Goal: Register for event/course

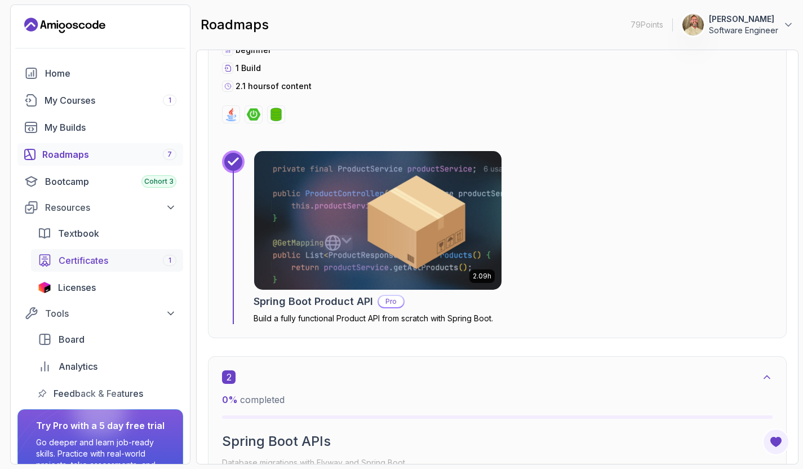
click at [148, 257] on div "Certificates 1" at bounding box center [118, 261] width 118 height 14
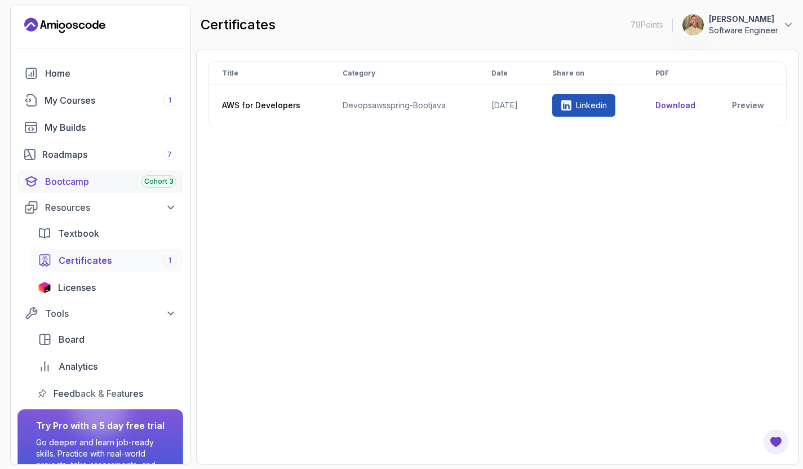
click at [97, 185] on div "Bootcamp Cohort 3" at bounding box center [110, 182] width 131 height 14
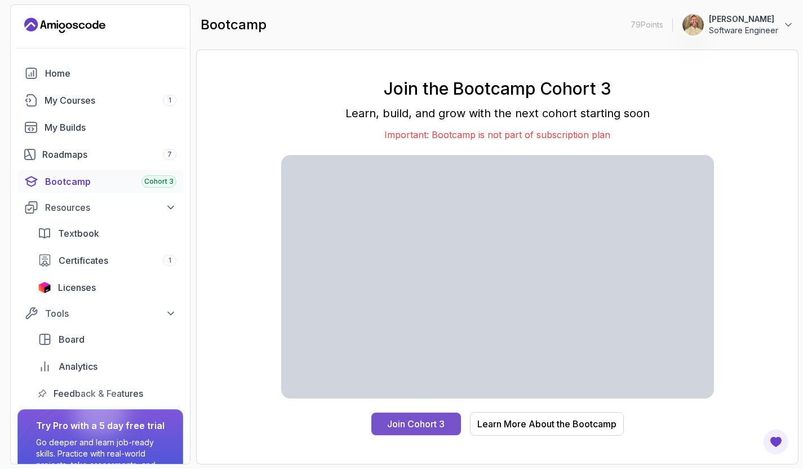
click at [454, 423] on button "Join Cohort 3" at bounding box center [416, 424] width 90 height 23
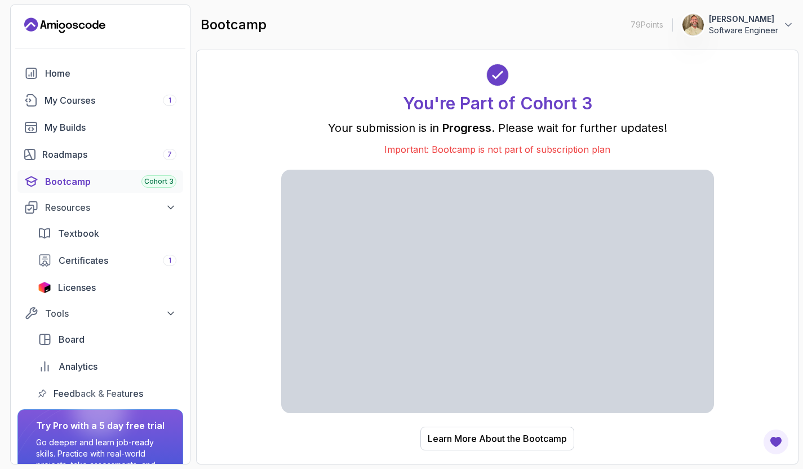
click at [570, 150] on p "Important: Bootcamp is not part of subscription plan" at bounding box center [497, 150] width 433 height 14
click at [489, 438] on div "Learn More About the Bootcamp" at bounding box center [497, 439] width 139 height 14
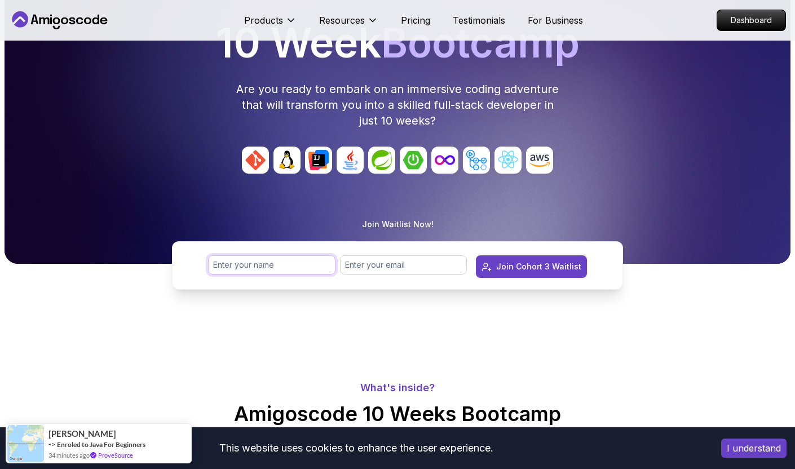
type input "[PERSON_NAME]"
type input "[PERSON_NAME][EMAIL_ADDRESS][PERSON_NAME][DOMAIN_NAME]"
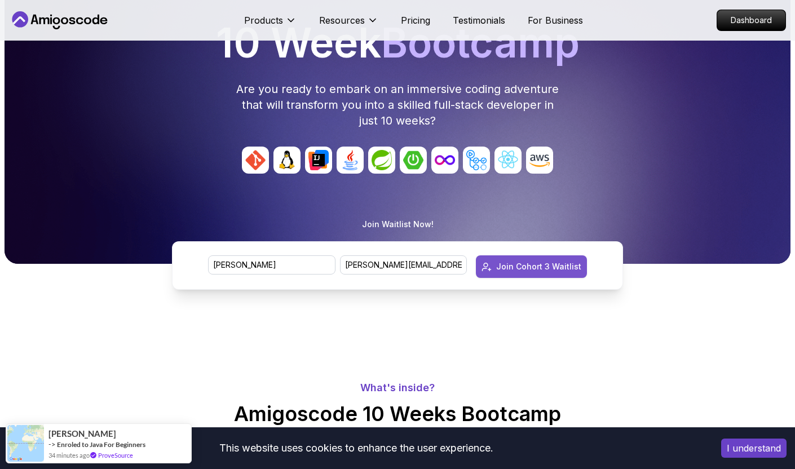
click at [534, 272] on div "Join Cohort 3 Waitlist" at bounding box center [538, 266] width 85 height 11
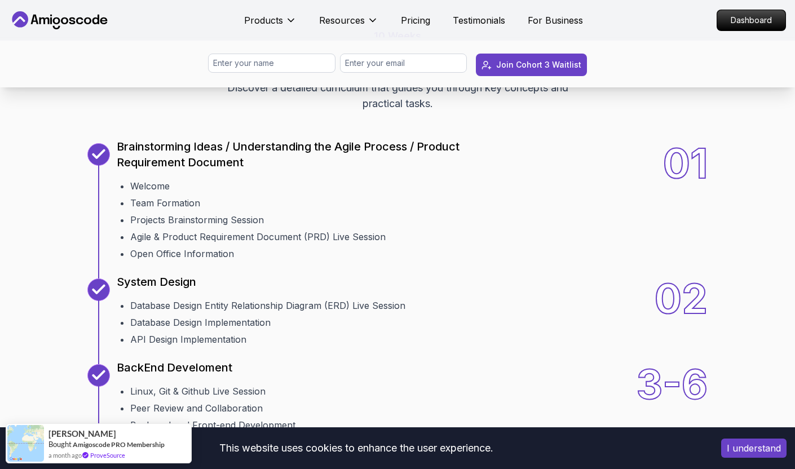
scroll to position [1300, 0]
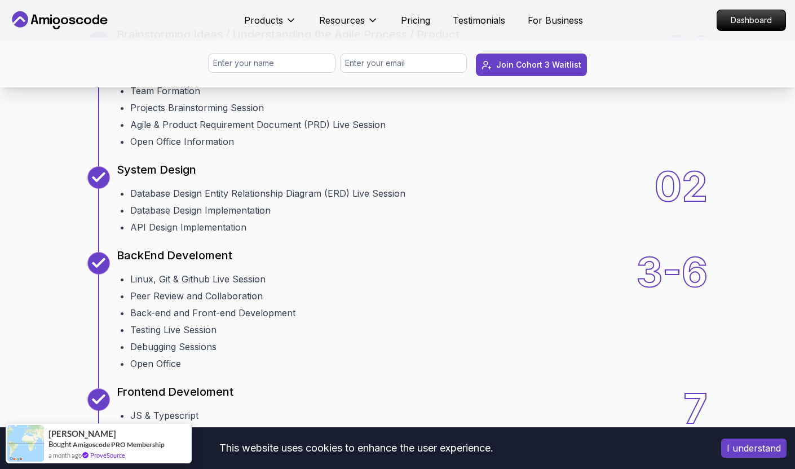
click at [757, 447] on button "I understand" at bounding box center [753, 447] width 65 height 19
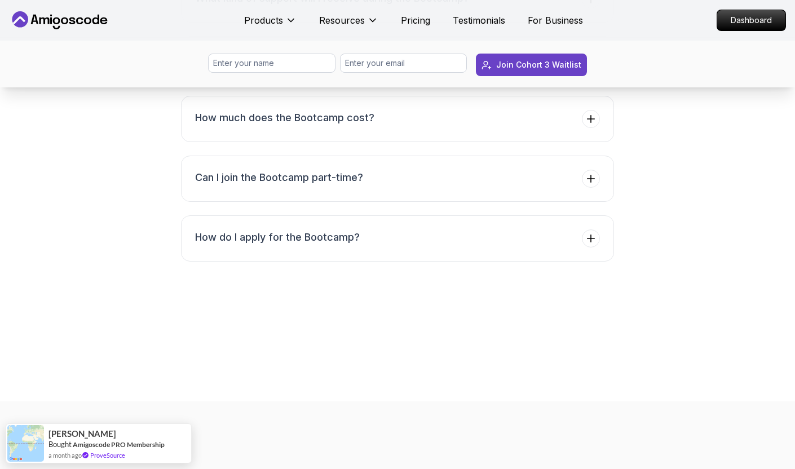
scroll to position [4492, 1]
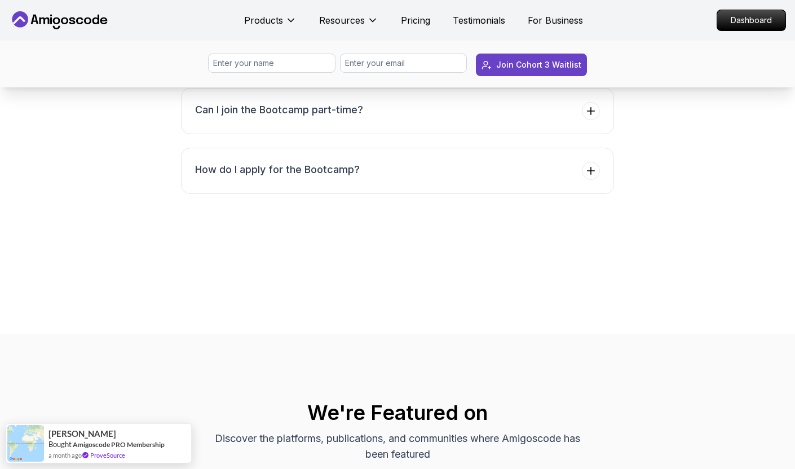
click at [266, 57] on h3 "How much does the Bootcamp cost?" at bounding box center [284, 50] width 179 height 16
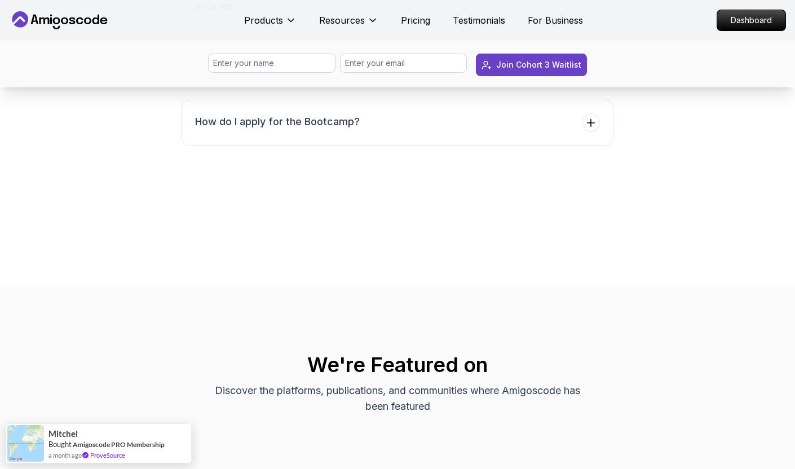
scroll to position [4631, 0]
click at [224, 87] on button "Can I join the Bootcamp part-time?" at bounding box center [397, 64] width 433 height 46
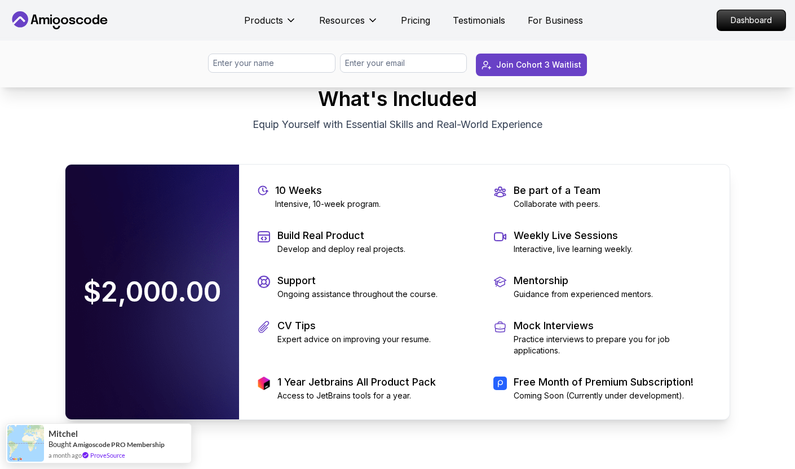
scroll to position [1759, 0]
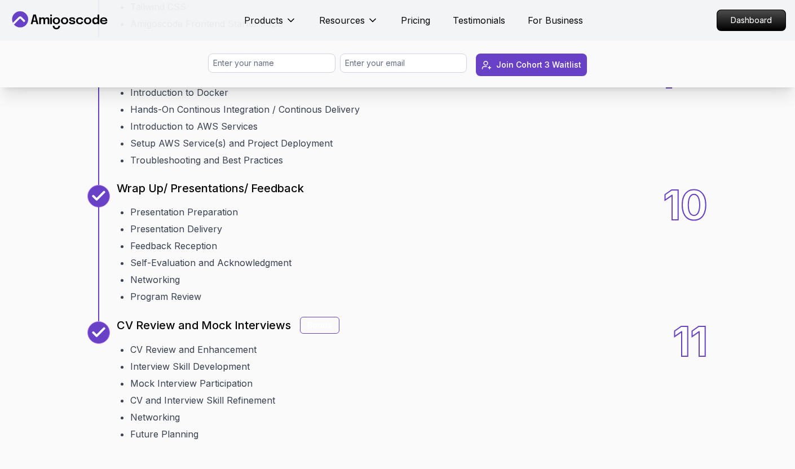
click at [36, 25] on icon at bounding box center [59, 20] width 101 height 18
